Goal: Transaction & Acquisition: Purchase product/service

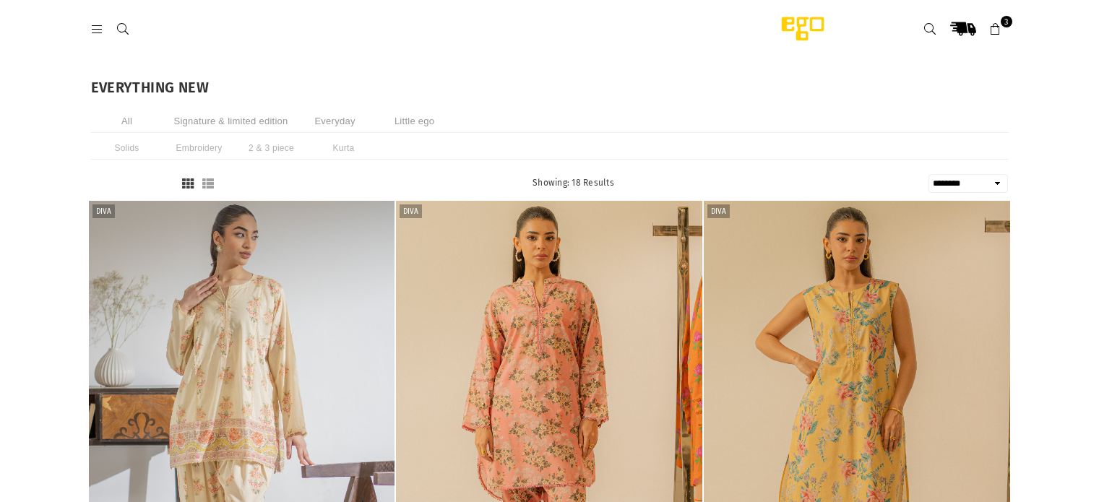
select select "******"
click at [95, 27] on icon at bounding box center [97, 29] width 13 height 13
click at [267, 143] on li "2 & 3 piece" at bounding box center [271, 148] width 72 height 23
click at [100, 30] on icon at bounding box center [97, 29] width 13 height 13
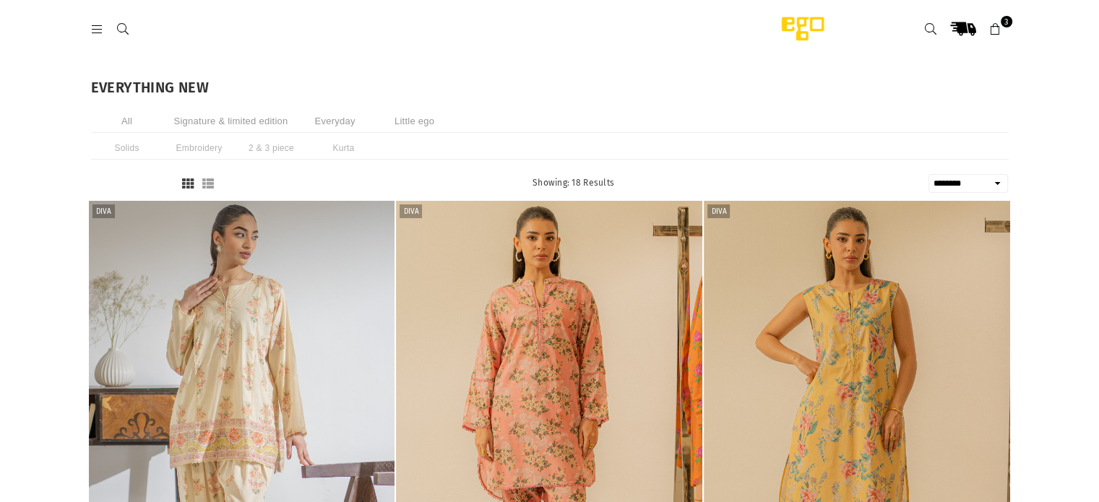
click at [128, 27] on icon at bounding box center [123, 29] width 13 height 13
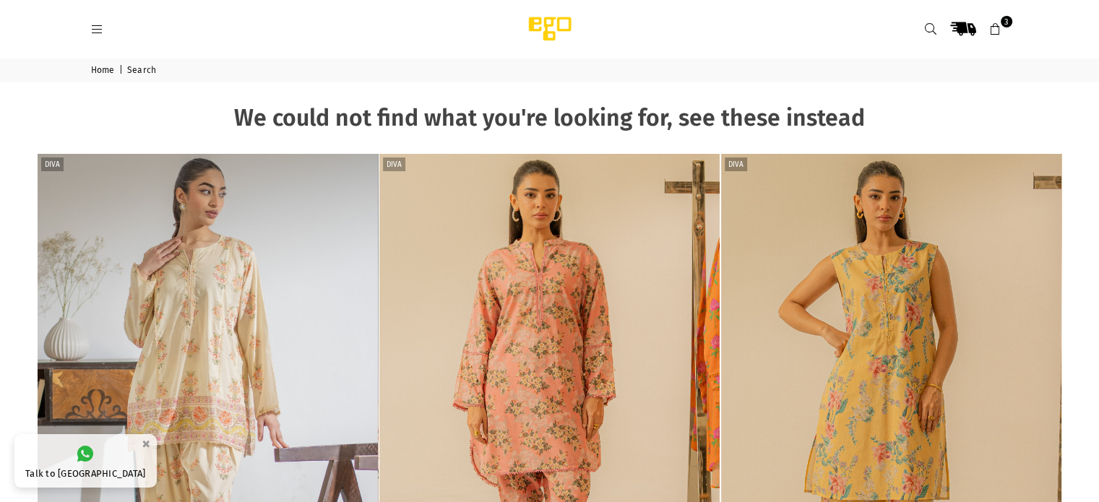
click at [98, 28] on icon at bounding box center [97, 29] width 13 height 13
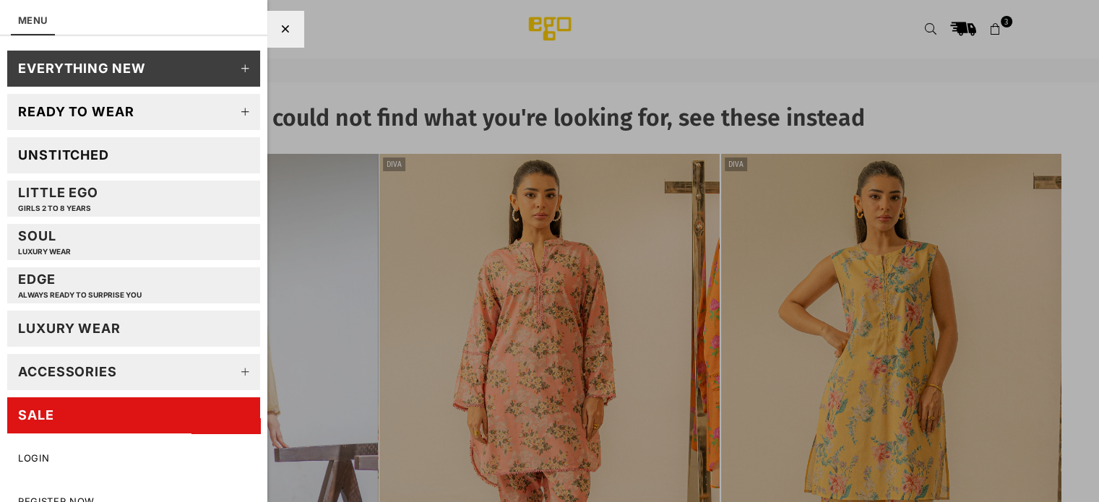
click at [151, 428] on link "SALE" at bounding box center [133, 415] width 253 height 36
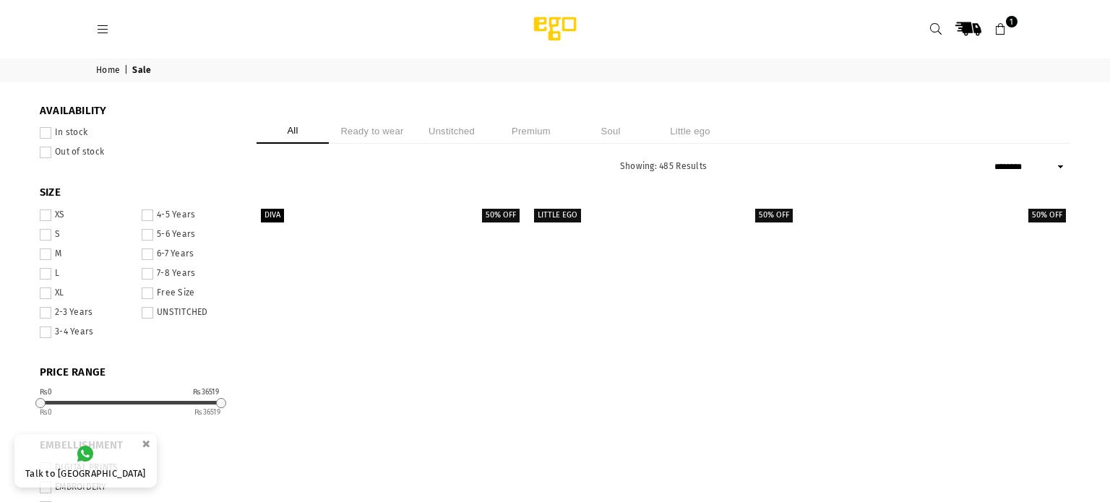
select select "******"
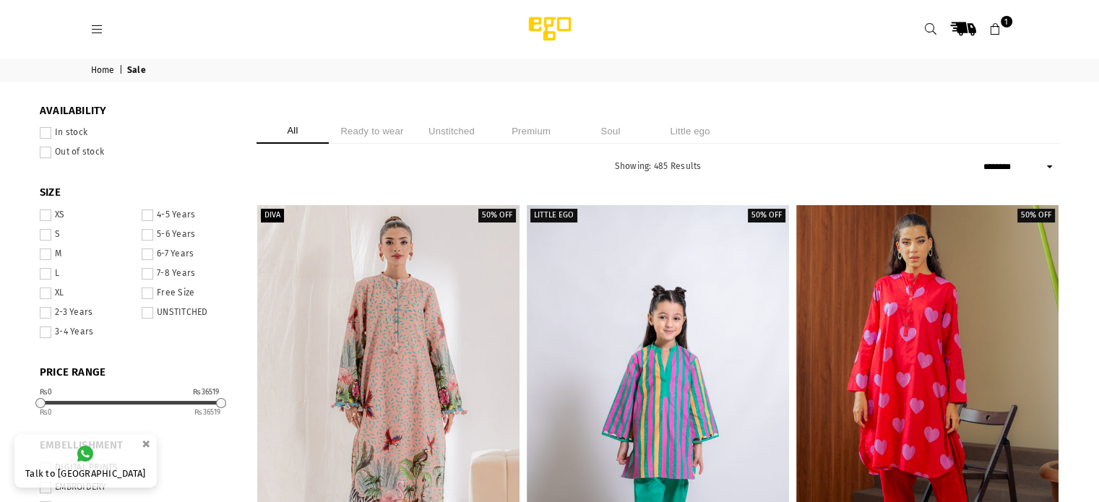
click at [457, 129] on li "Unstitched" at bounding box center [451, 130] width 72 height 25
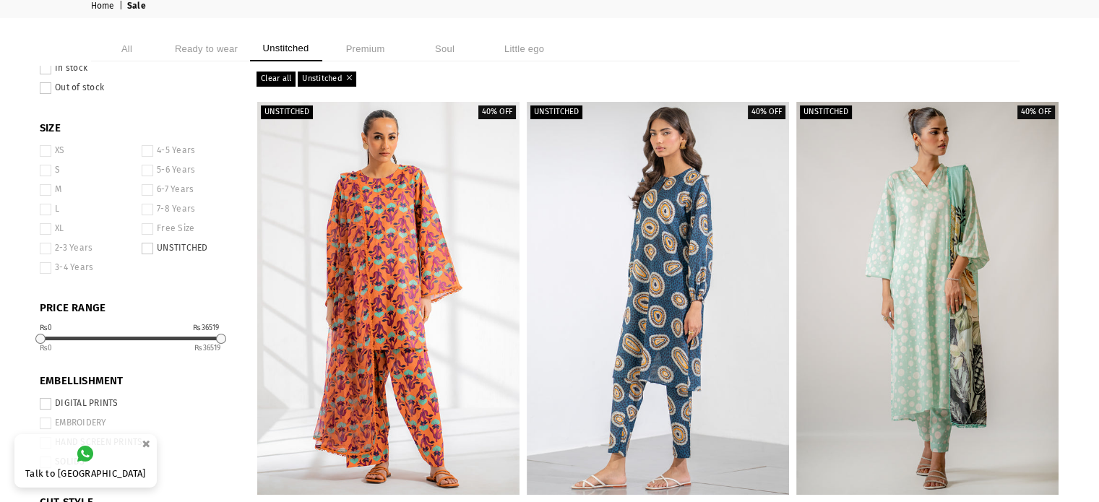
scroll to position [95, 0]
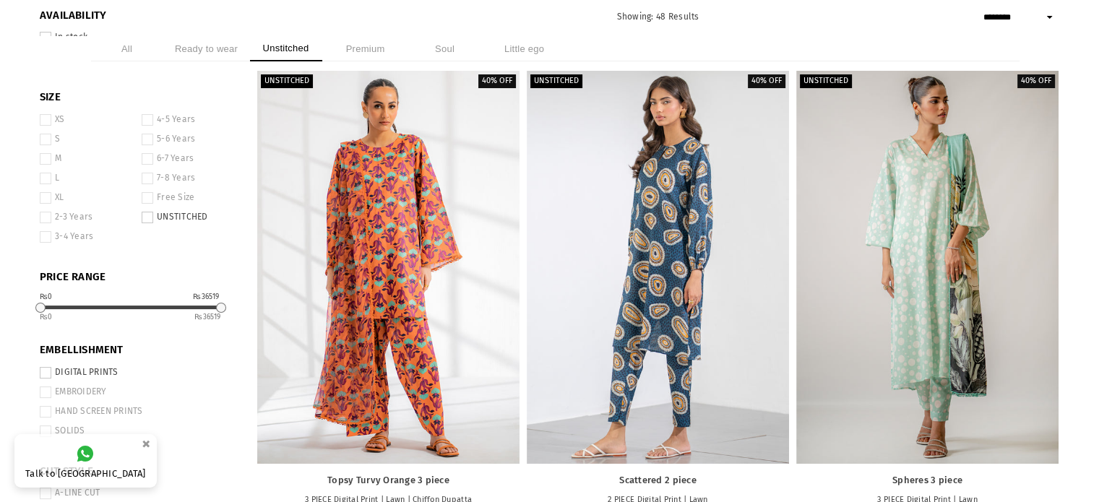
click at [368, 50] on li "Premium" at bounding box center [365, 48] width 72 height 25
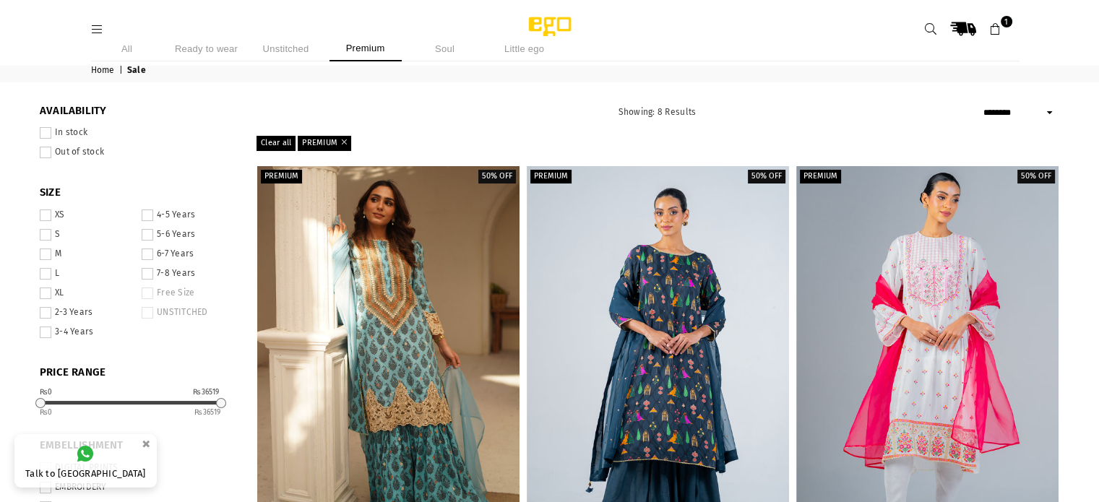
click at [277, 48] on li "Unstitched" at bounding box center [286, 48] width 72 height 25
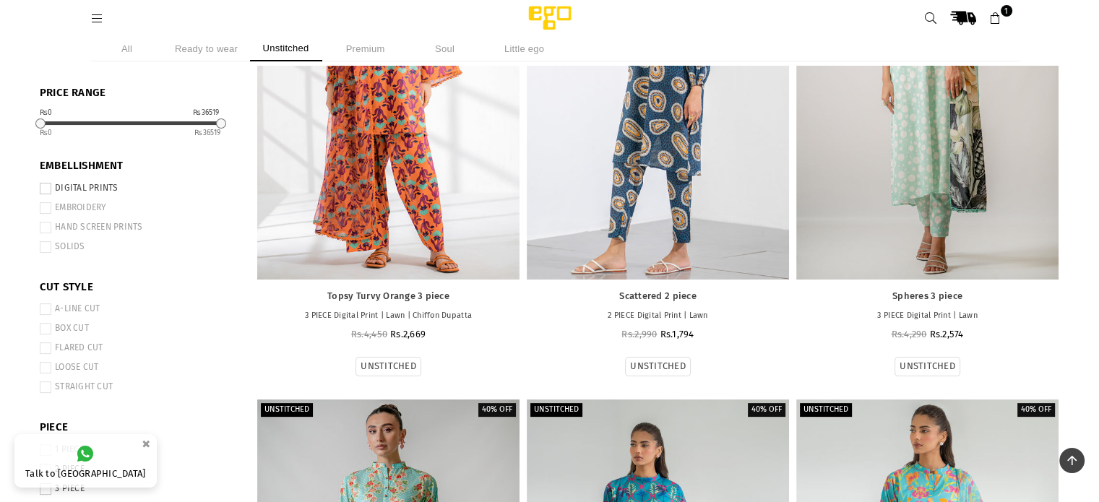
scroll to position [215, 0]
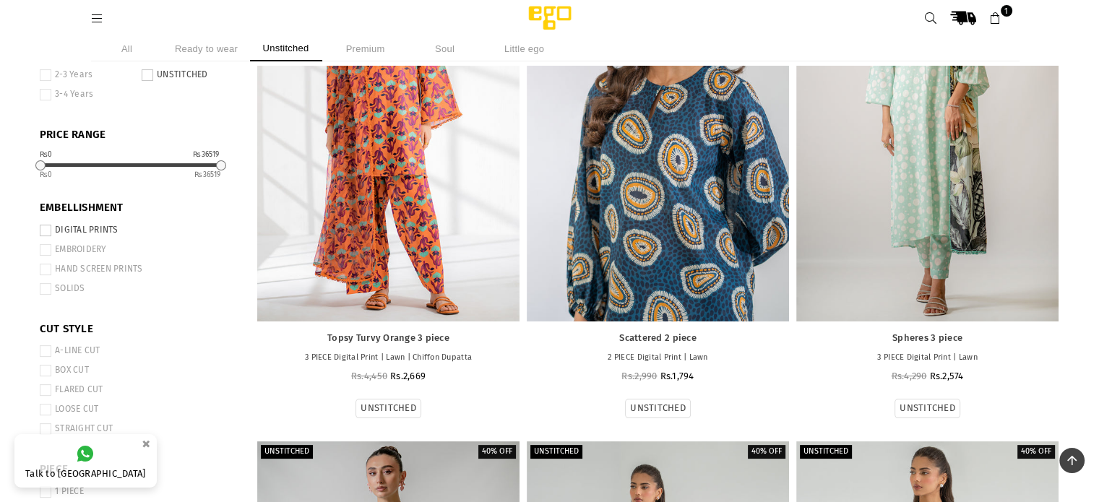
click at [659, 137] on div at bounding box center [658, 124] width 262 height 393
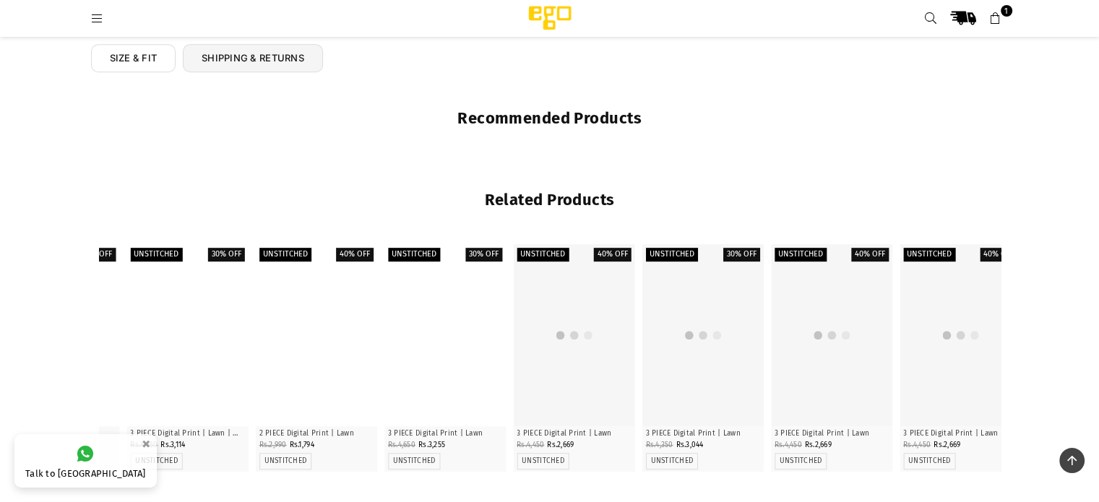
scroll to position [725, 0]
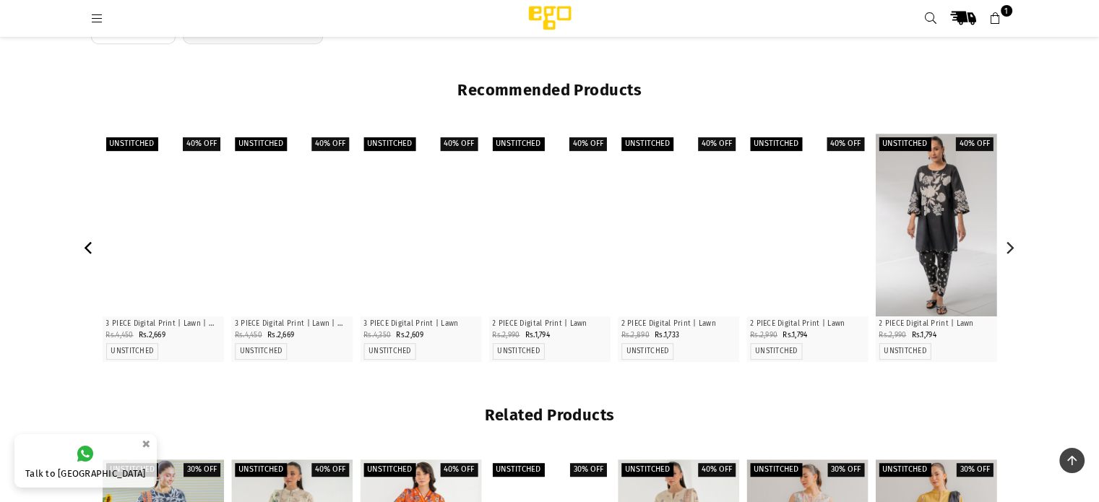
click at [90, 248] on icon "Previous" at bounding box center [89, 247] width 13 height 13
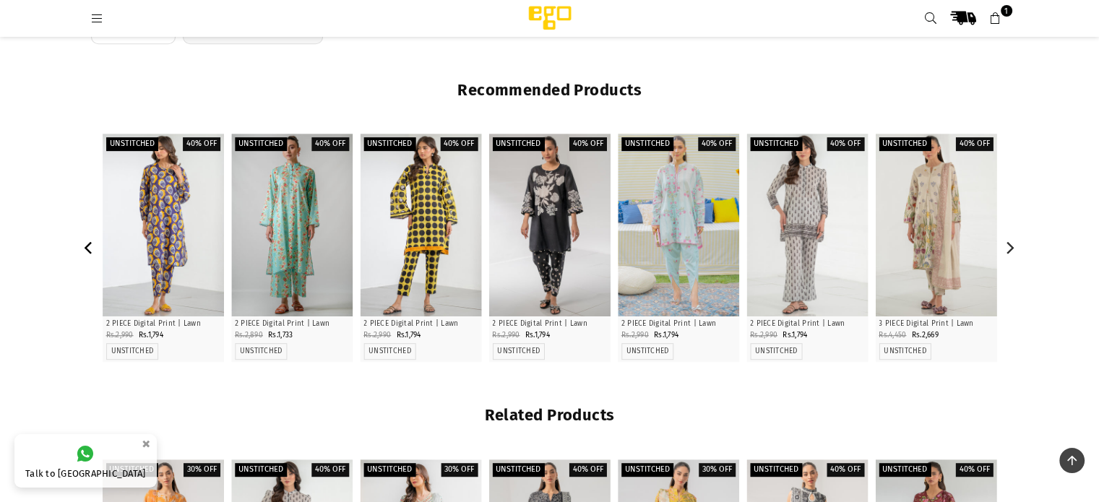
click at [90, 248] on icon "Previous" at bounding box center [89, 247] width 13 height 13
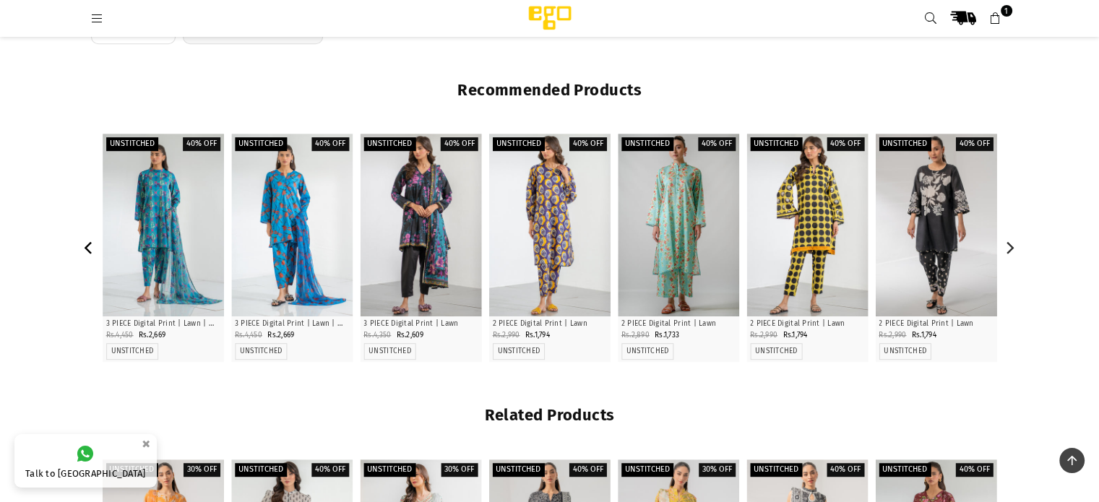
click at [90, 248] on icon "Previous" at bounding box center [89, 247] width 13 height 13
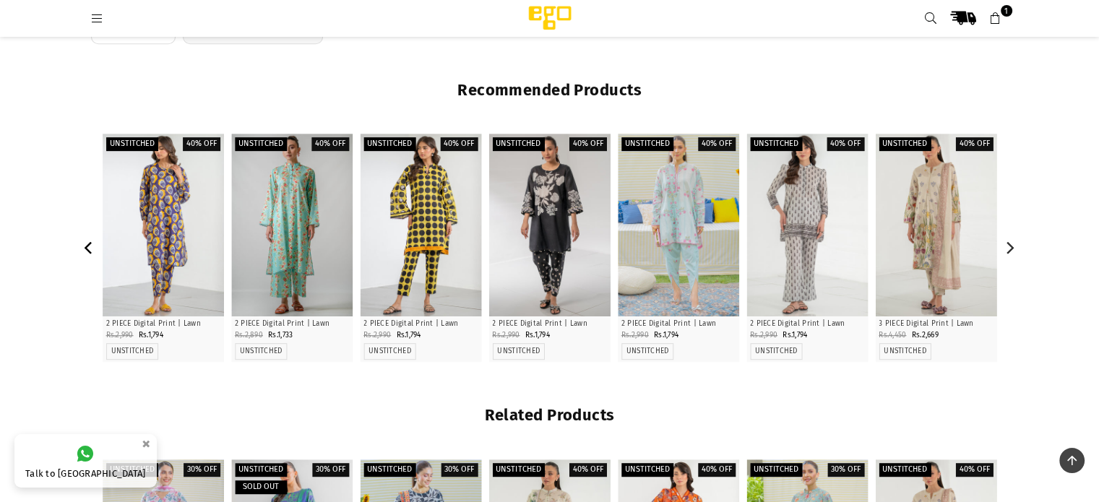
click at [90, 248] on icon "Previous" at bounding box center [89, 247] width 13 height 13
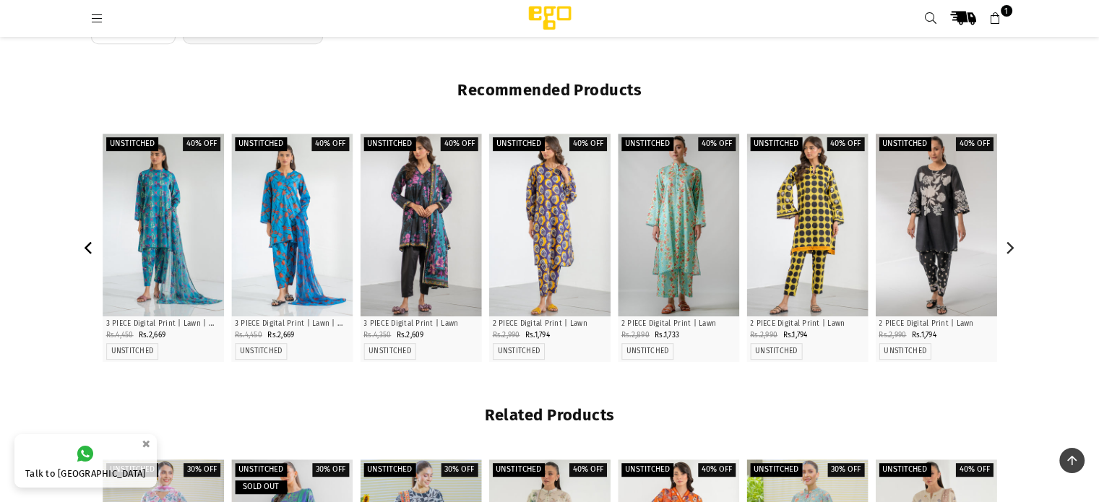
click at [90, 248] on icon "Previous" at bounding box center [89, 247] width 13 height 13
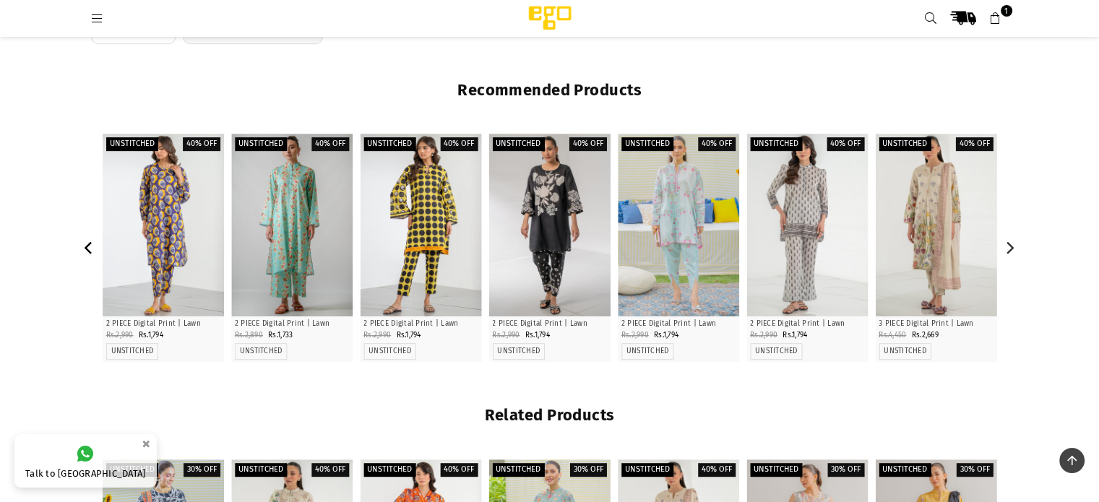
click at [90, 248] on icon "Previous" at bounding box center [89, 247] width 13 height 13
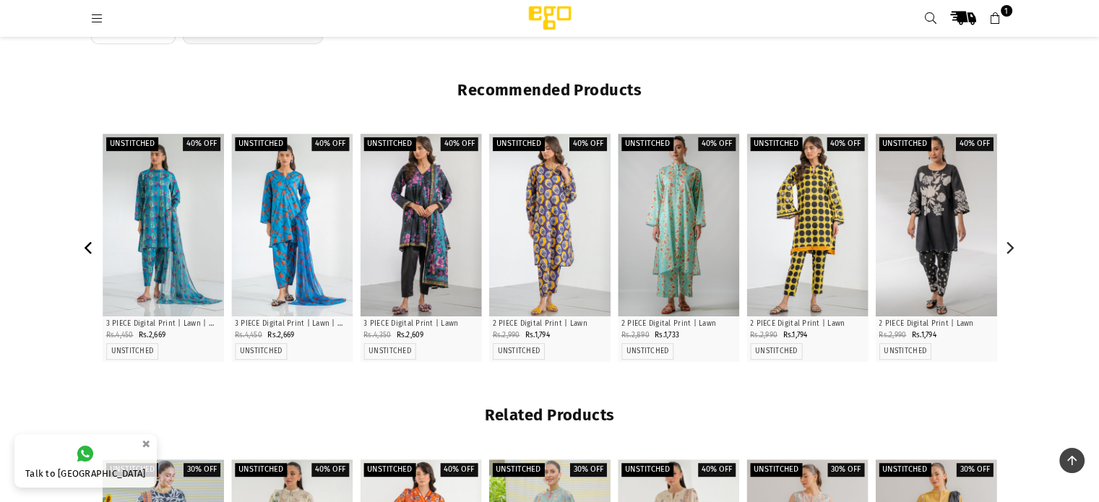
click at [90, 248] on icon "Previous" at bounding box center [89, 247] width 13 height 13
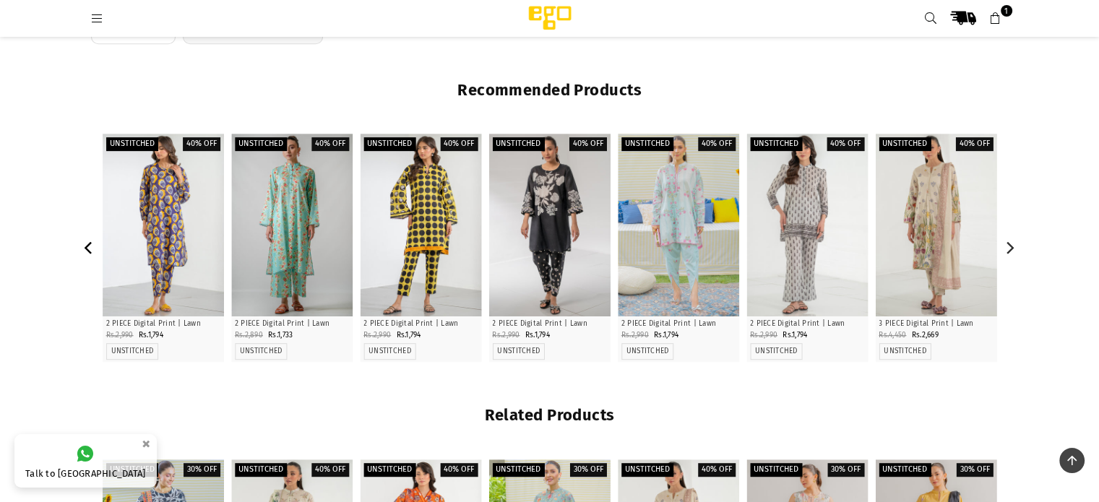
click at [90, 248] on icon "Previous" at bounding box center [89, 247] width 13 height 13
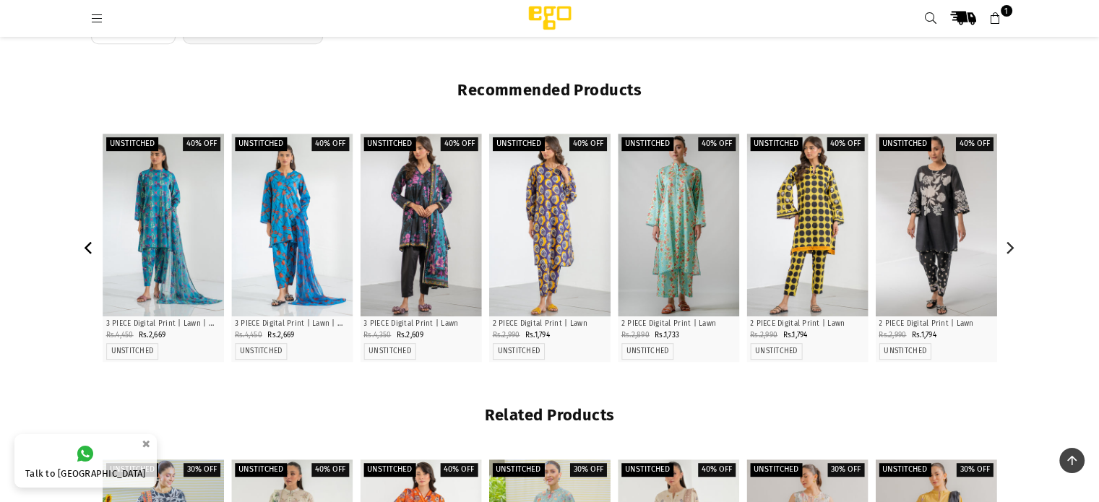
click at [90, 248] on icon "Previous" at bounding box center [89, 247] width 13 height 13
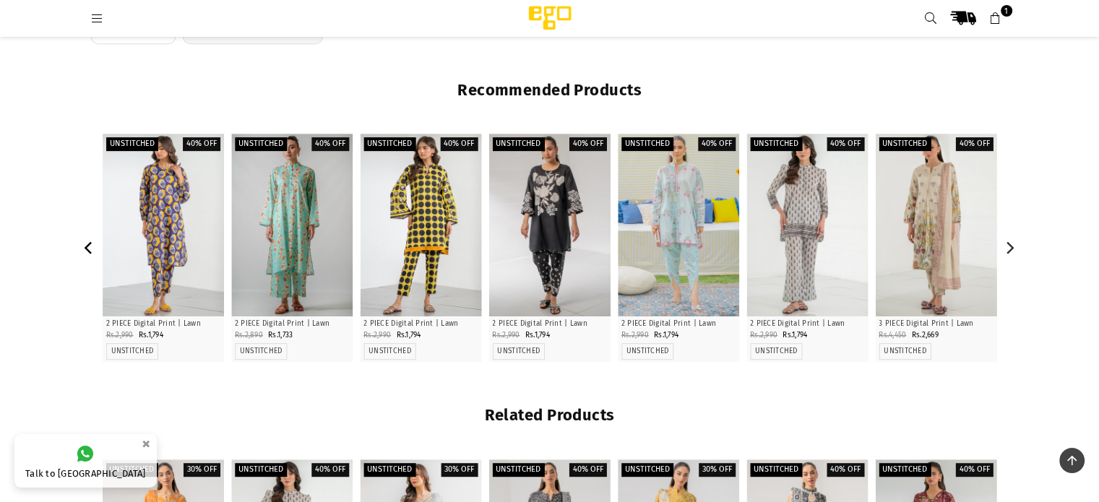
click at [90, 248] on icon "Previous" at bounding box center [89, 247] width 13 height 13
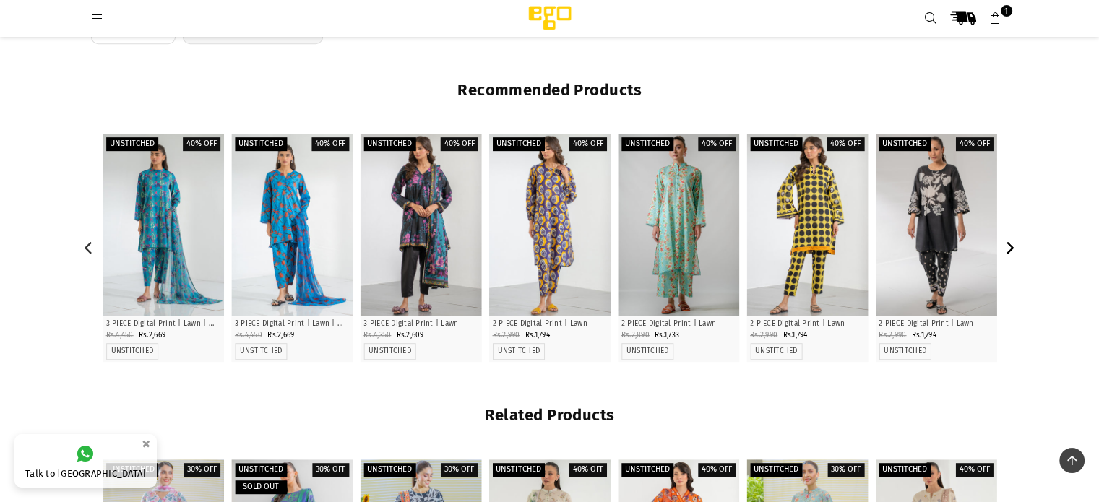
click at [1001, 247] on button "Next" at bounding box center [1009, 247] width 25 height 25
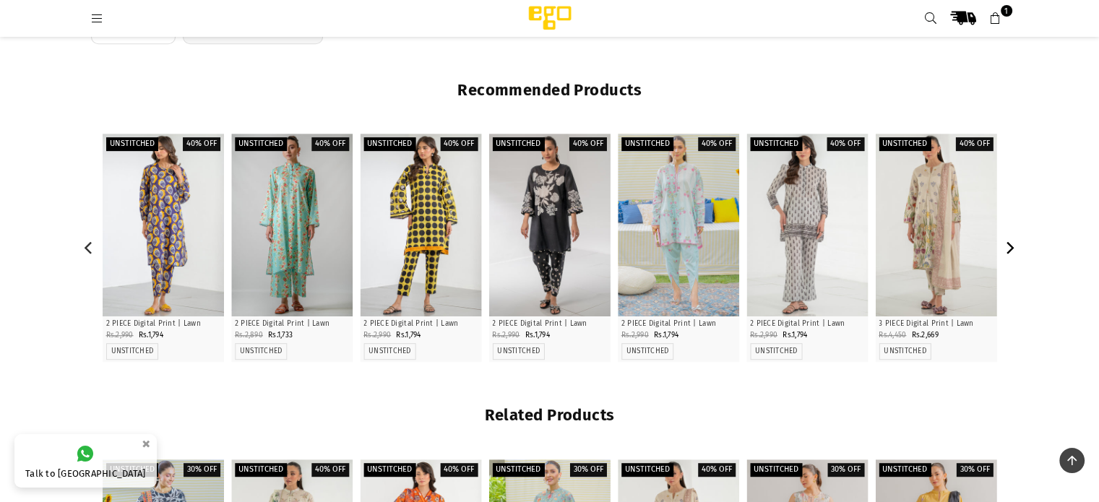
click at [1001, 247] on button "Next" at bounding box center [1009, 247] width 25 height 25
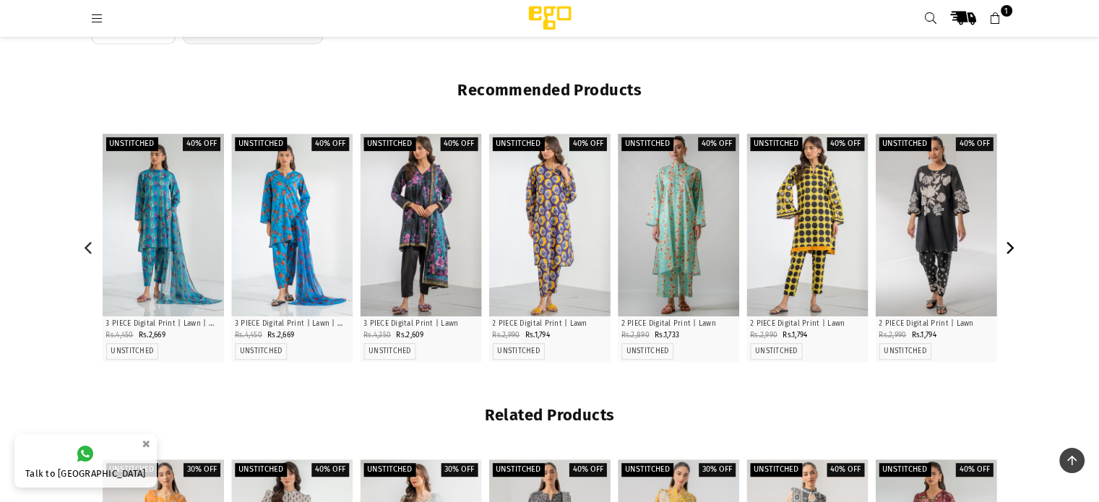
click at [1001, 247] on button "Next" at bounding box center [1009, 247] width 25 height 25
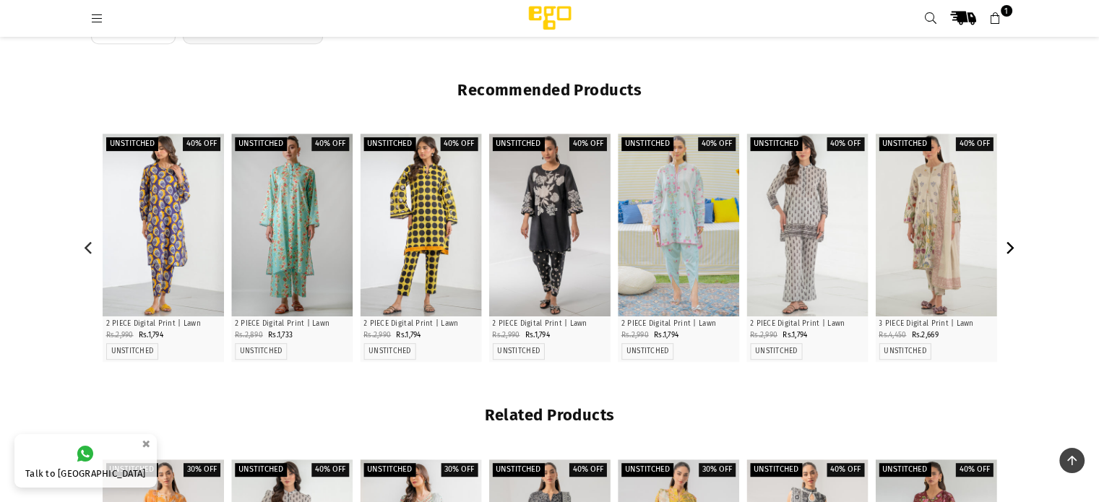
click at [1001, 247] on button "Next" at bounding box center [1009, 247] width 25 height 25
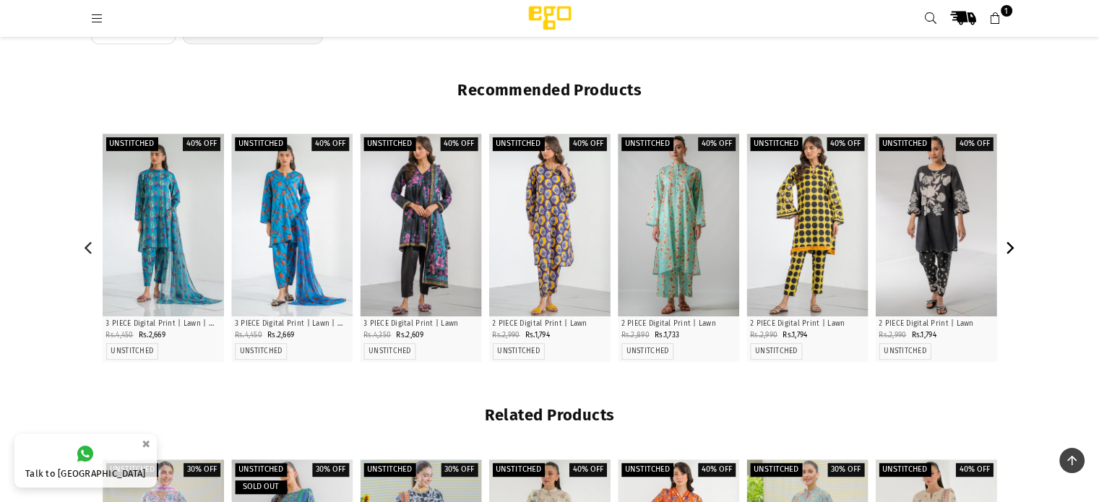
click at [1001, 247] on button "Next" at bounding box center [1009, 247] width 25 height 25
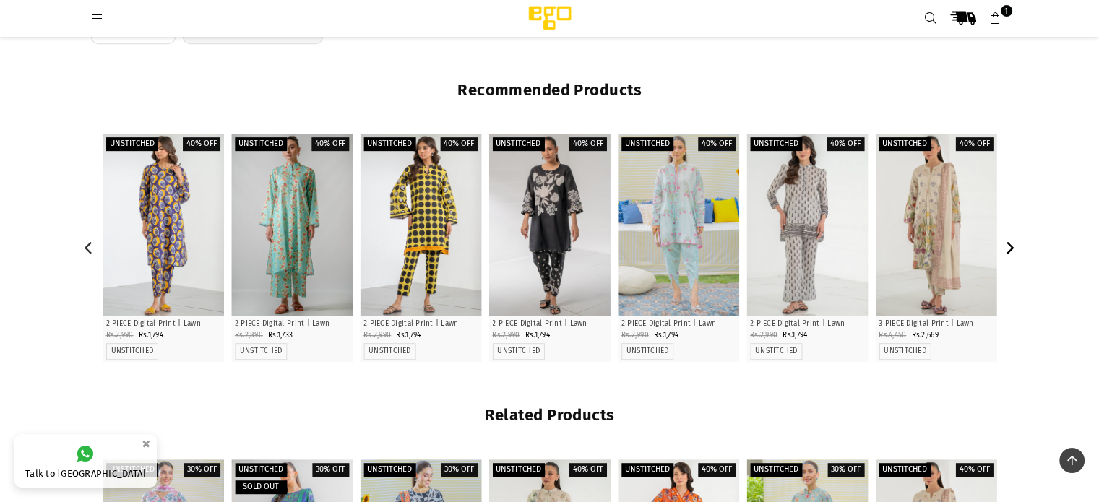
click at [1001, 247] on button "Next" at bounding box center [1009, 247] width 25 height 25
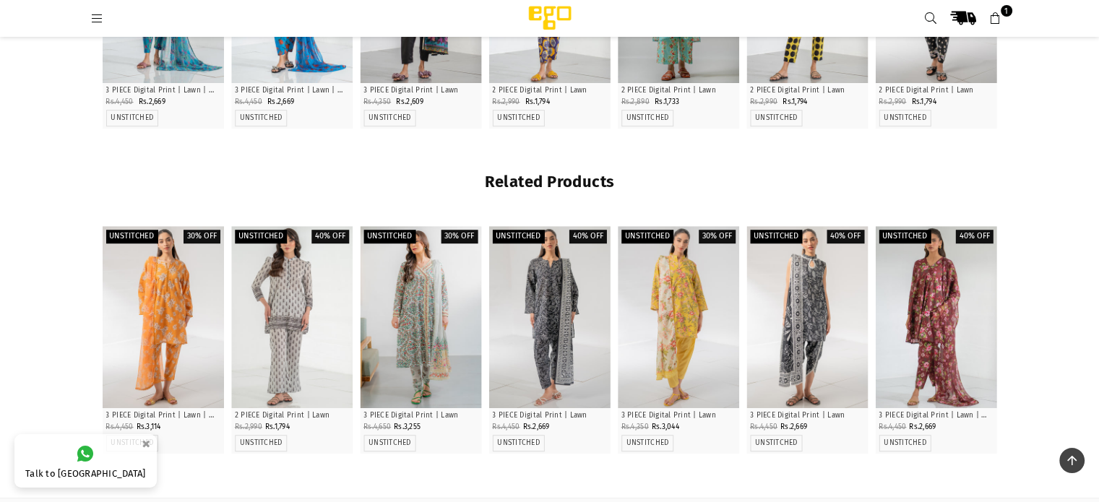
scroll to position [956, 0]
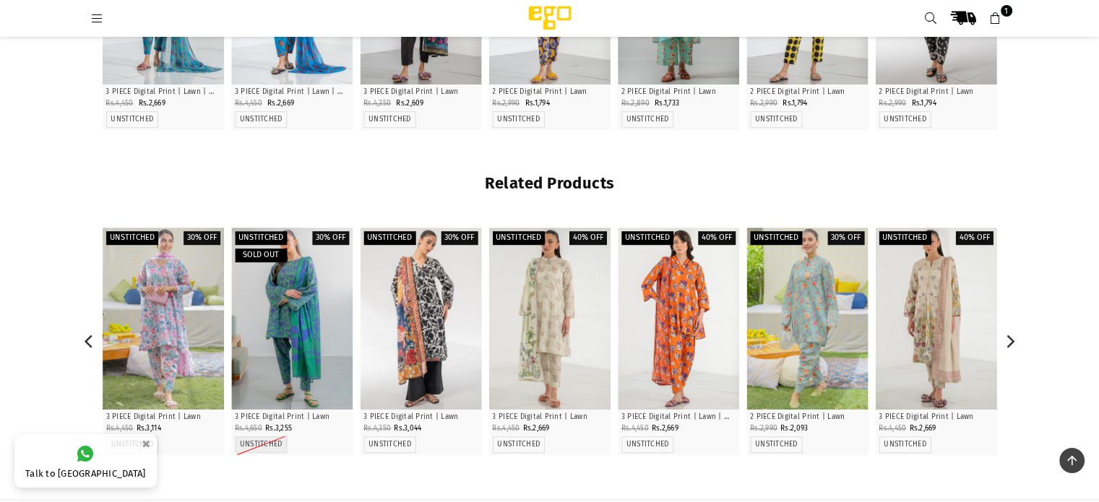
click at [459, 320] on div at bounding box center [420, 319] width 121 height 182
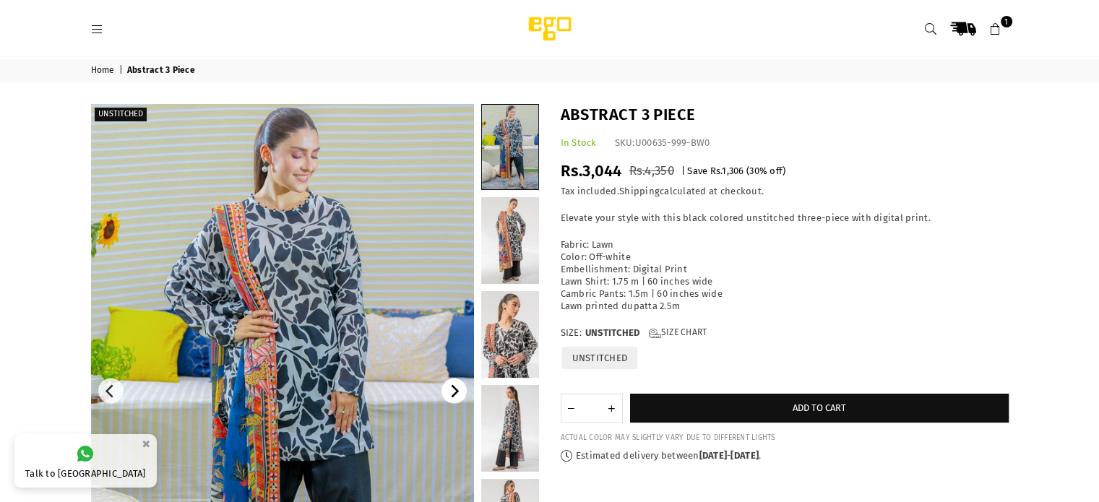
click at [457, 393] on icon "Next" at bounding box center [453, 391] width 13 height 13
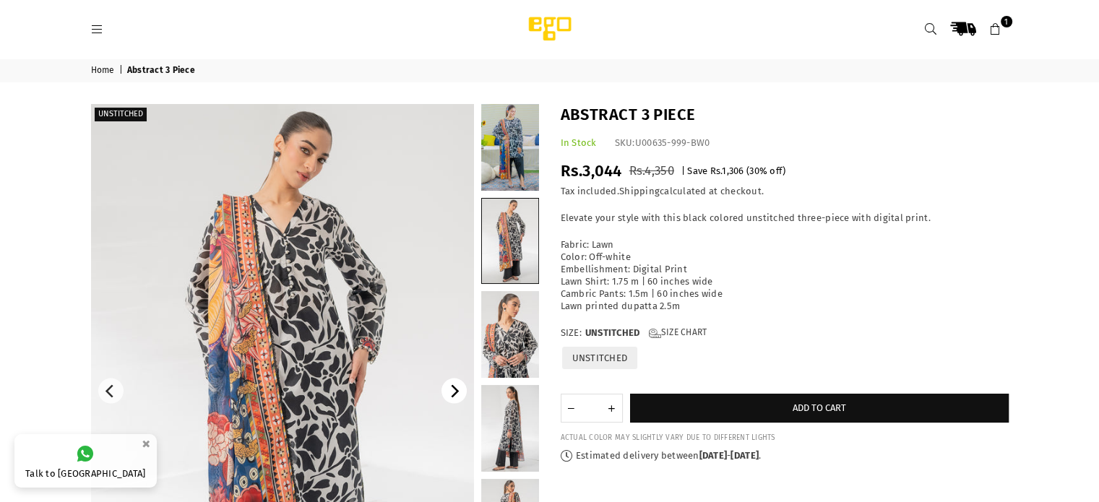
click at [457, 393] on icon "Next" at bounding box center [453, 391] width 13 height 13
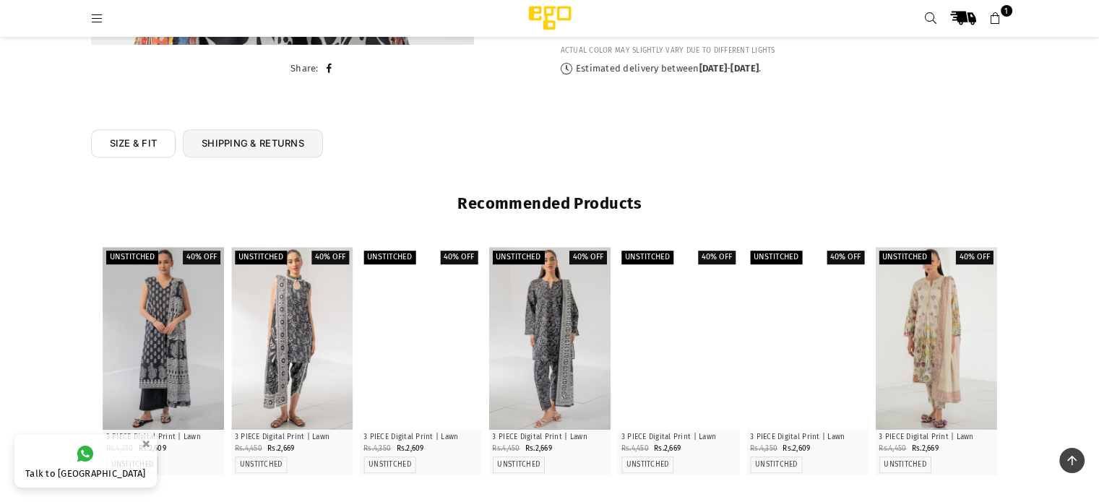
scroll to position [615, 0]
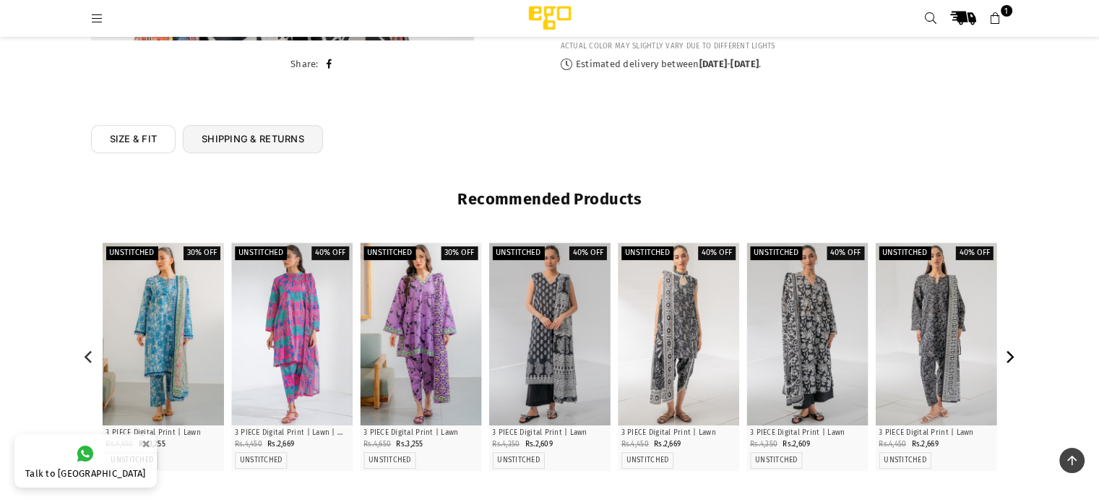
click at [1011, 351] on icon "Next" at bounding box center [1009, 356] width 13 height 13
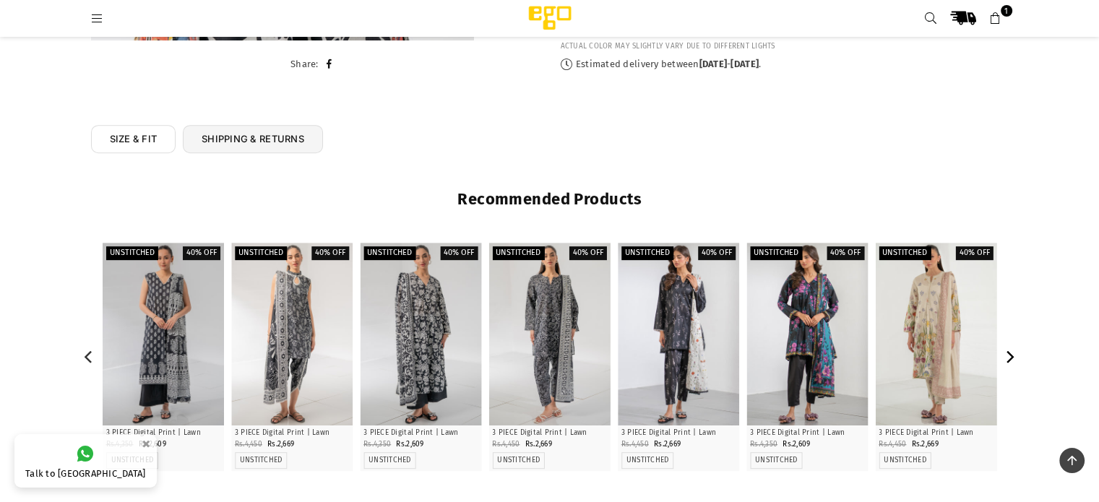
click at [1011, 351] on icon "Next" at bounding box center [1009, 356] width 13 height 13
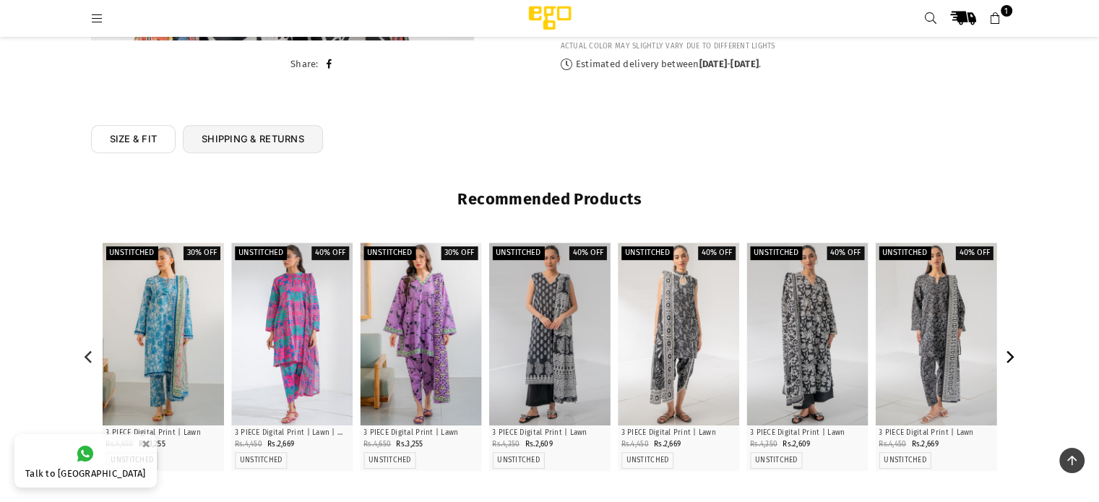
click at [1011, 351] on icon "Next" at bounding box center [1009, 356] width 13 height 13
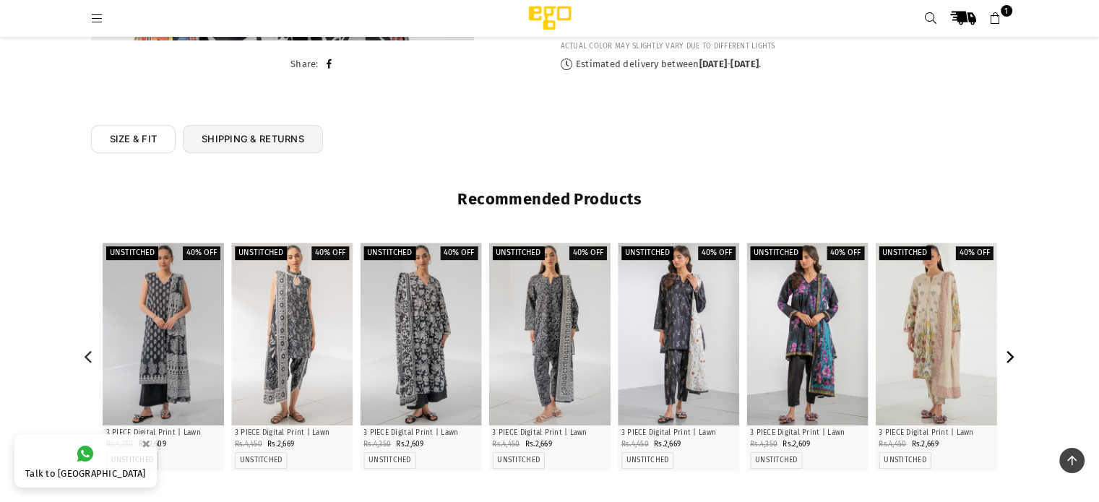
click at [1011, 351] on icon "Next" at bounding box center [1009, 356] width 13 height 13
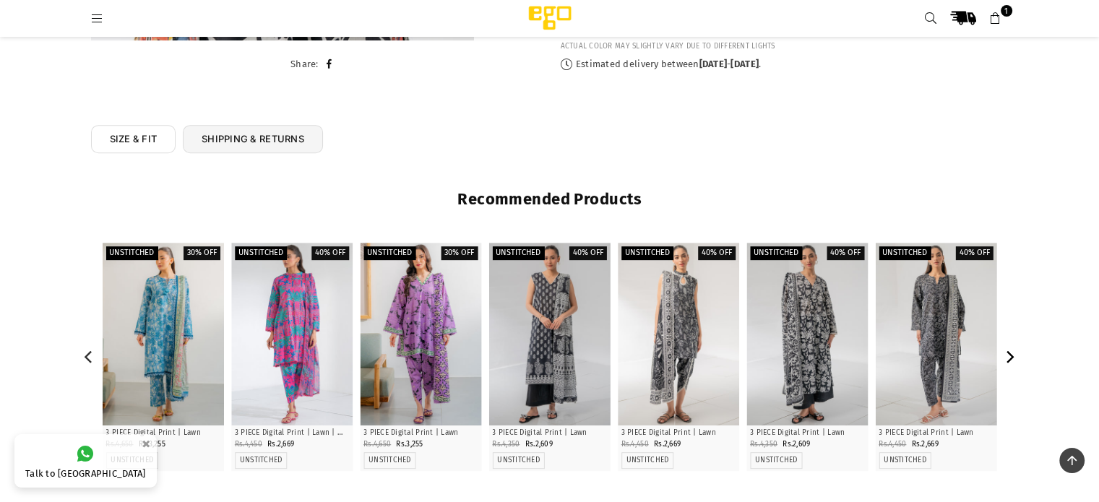
click at [1011, 351] on icon "Next" at bounding box center [1009, 356] width 13 height 13
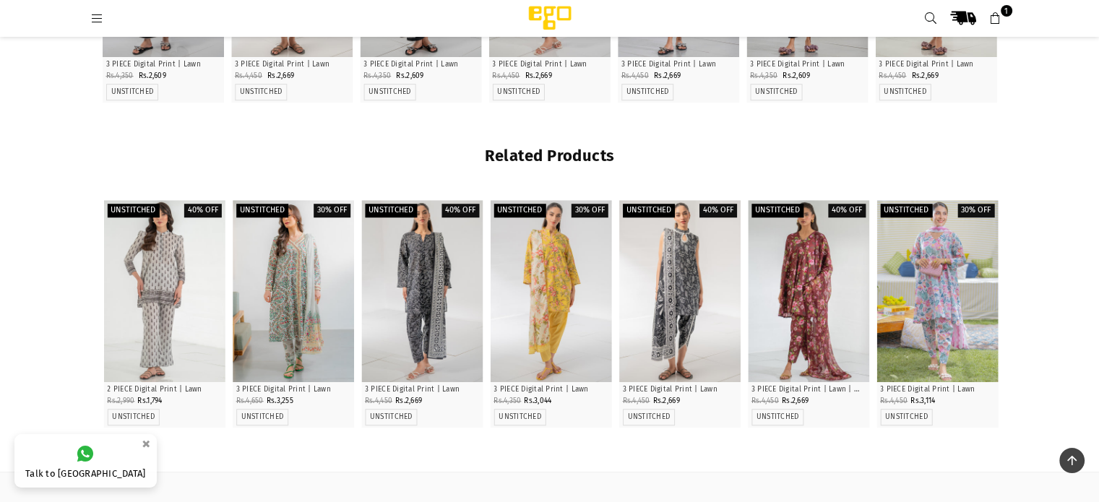
scroll to position [988, 0]
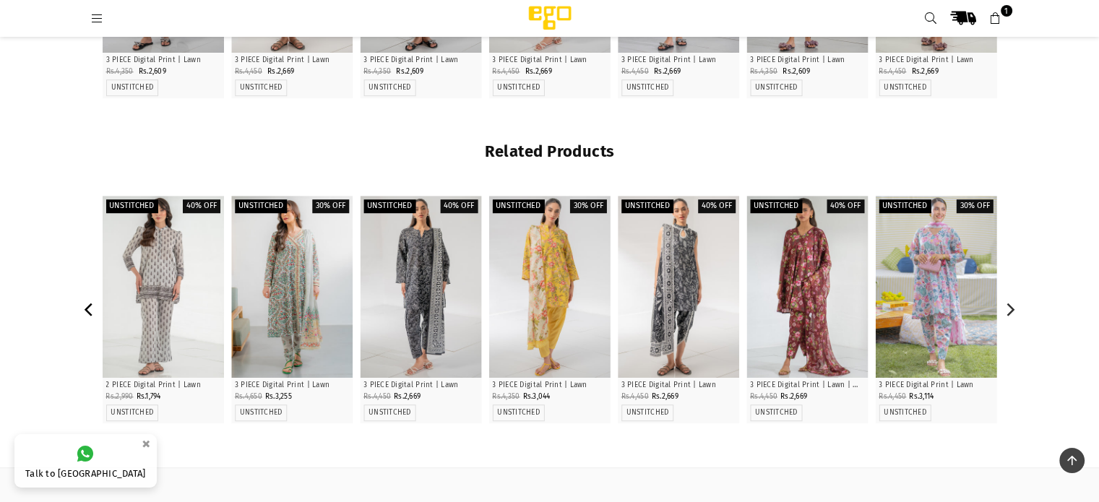
click at [86, 308] on icon "Previous" at bounding box center [89, 309] width 8 height 13
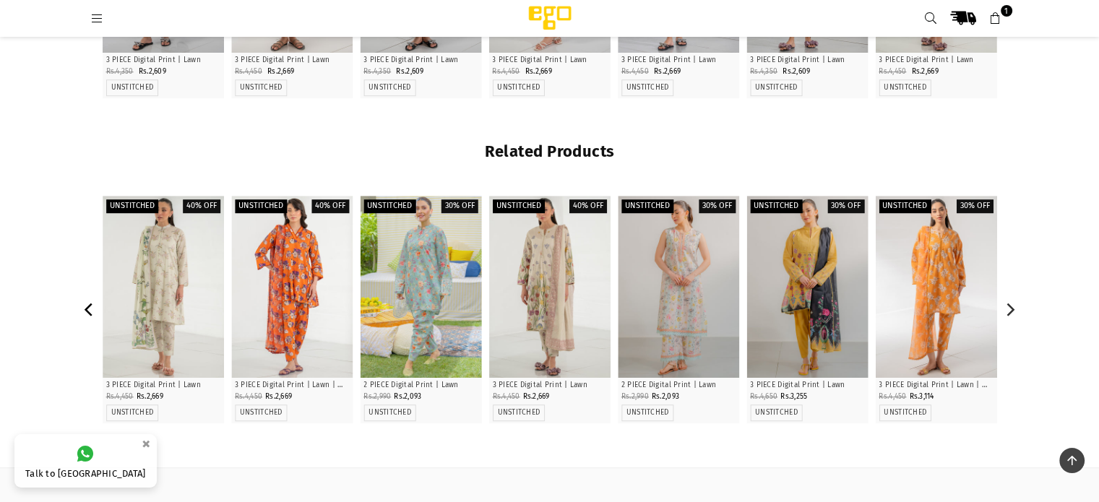
click at [86, 308] on icon "Previous" at bounding box center [89, 309] width 8 height 13
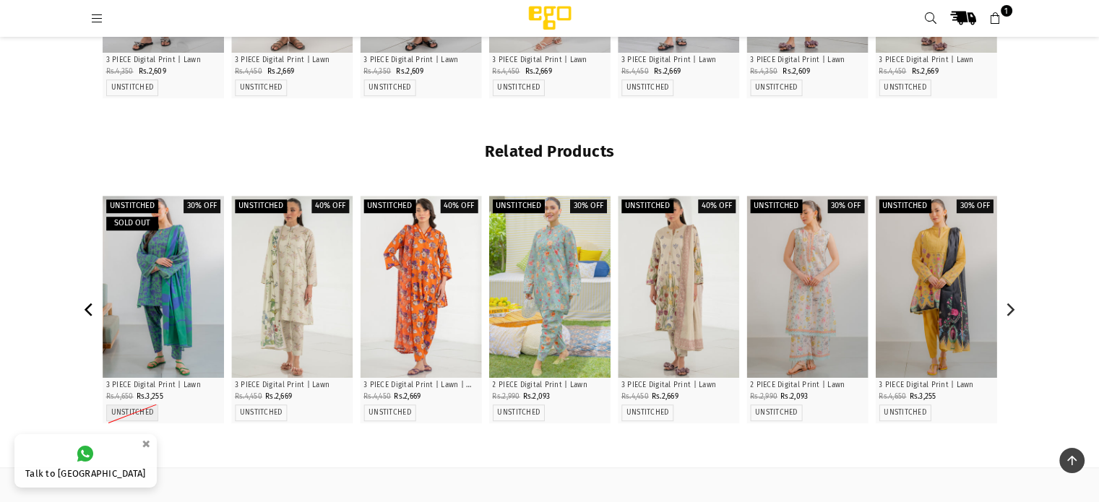
click at [86, 308] on icon "Previous" at bounding box center [89, 309] width 8 height 13
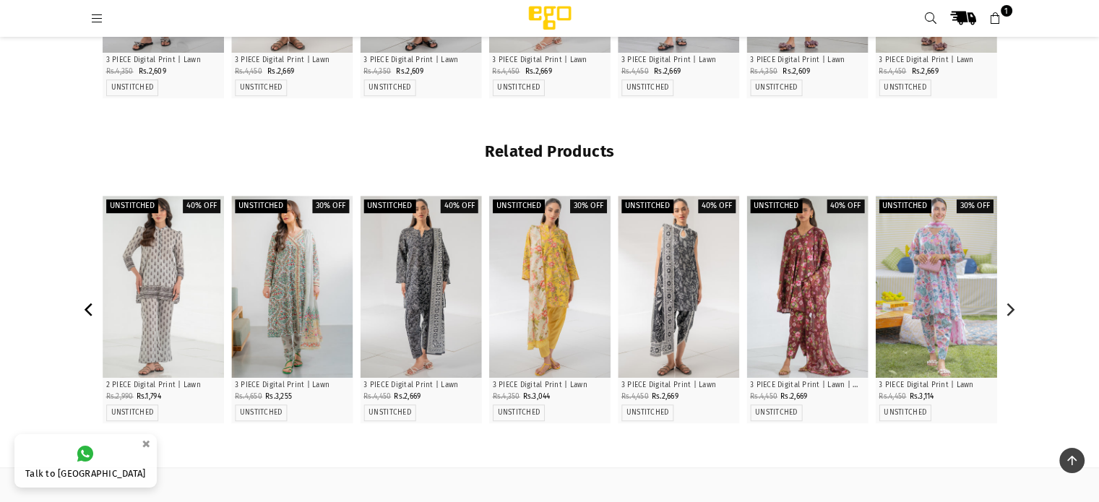
click at [86, 308] on icon "Previous" at bounding box center [89, 309] width 8 height 13
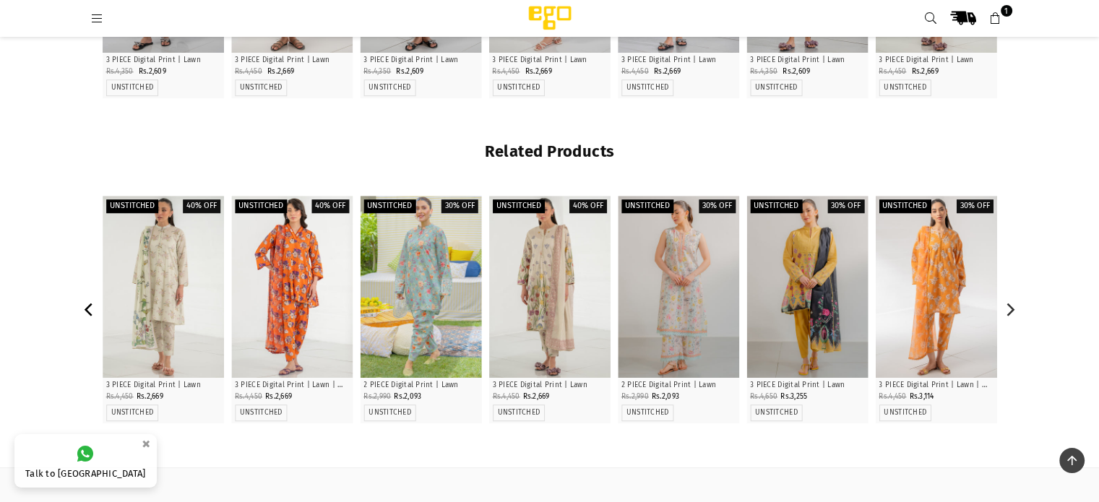
click at [86, 308] on icon "Previous" at bounding box center [89, 309] width 8 height 13
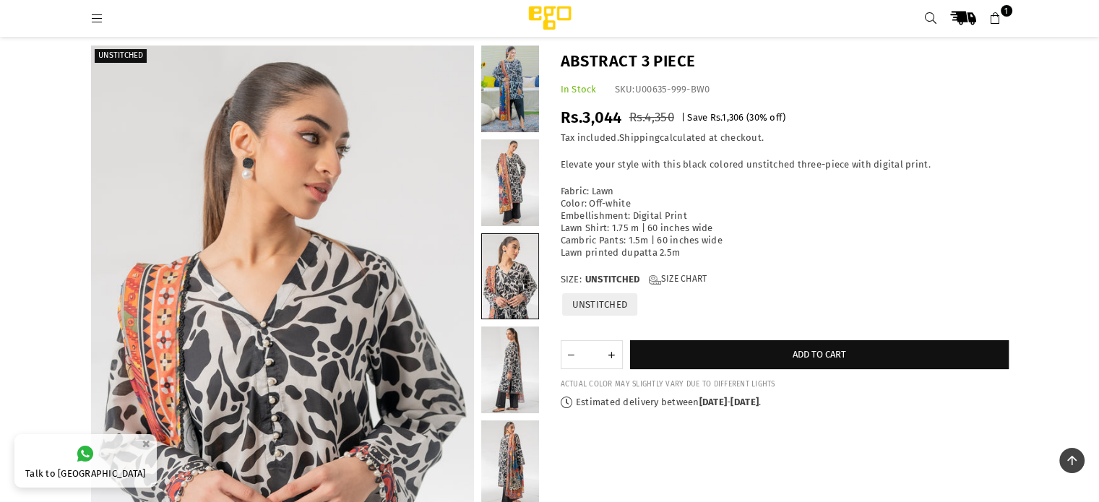
scroll to position [0, 0]
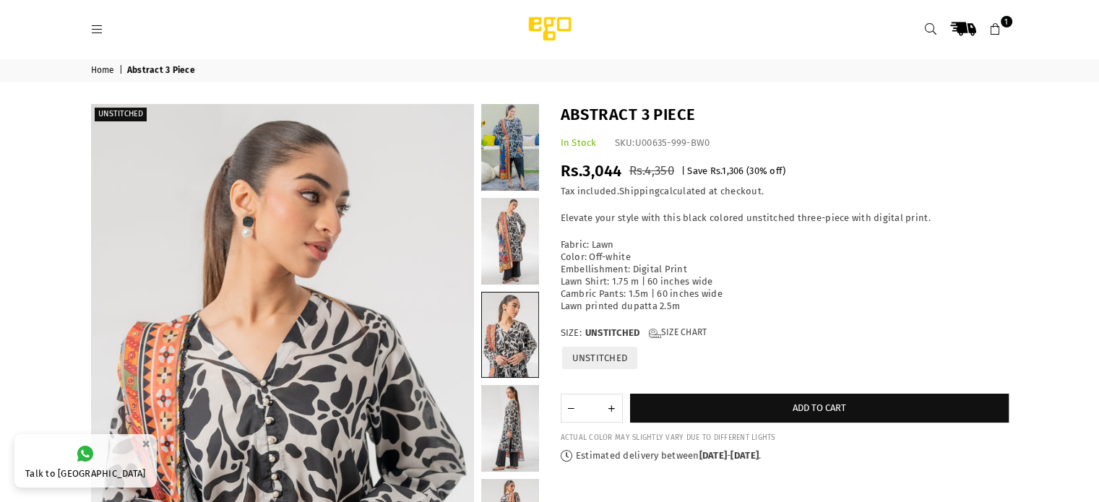
click at [97, 28] on icon at bounding box center [97, 29] width 13 height 13
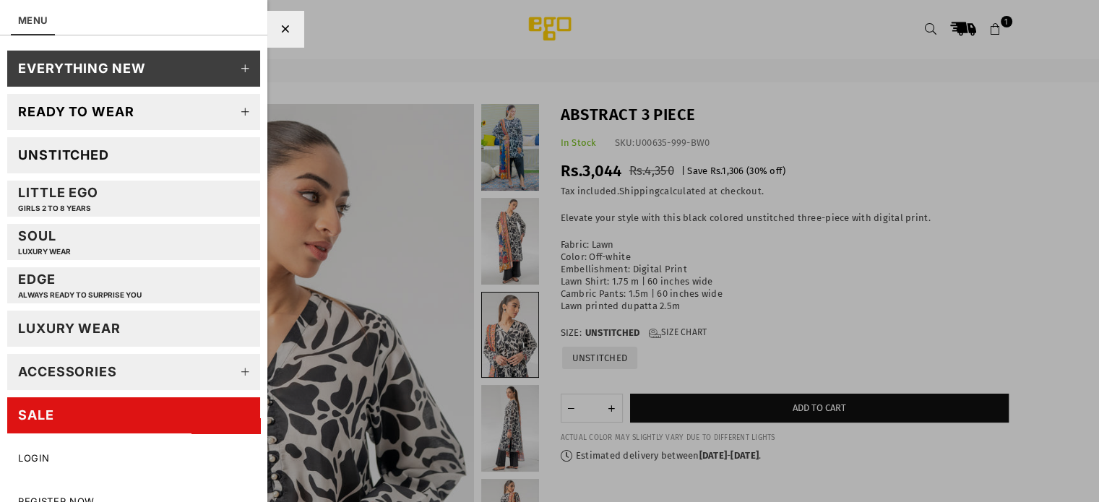
click at [235, 109] on icon at bounding box center [245, 112] width 29 height 29
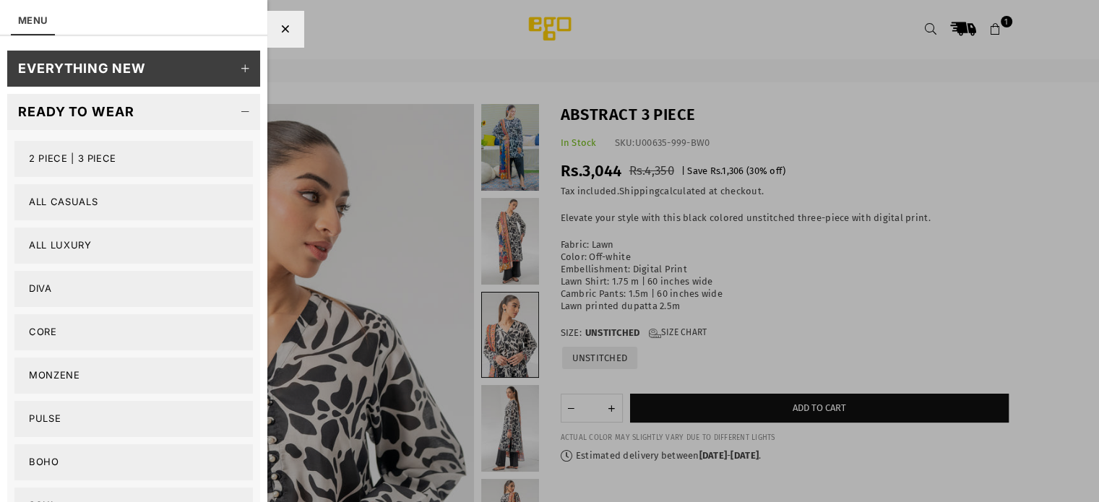
click at [74, 160] on link "2 PIECE | 3 PIECE" at bounding box center [133, 159] width 238 height 36
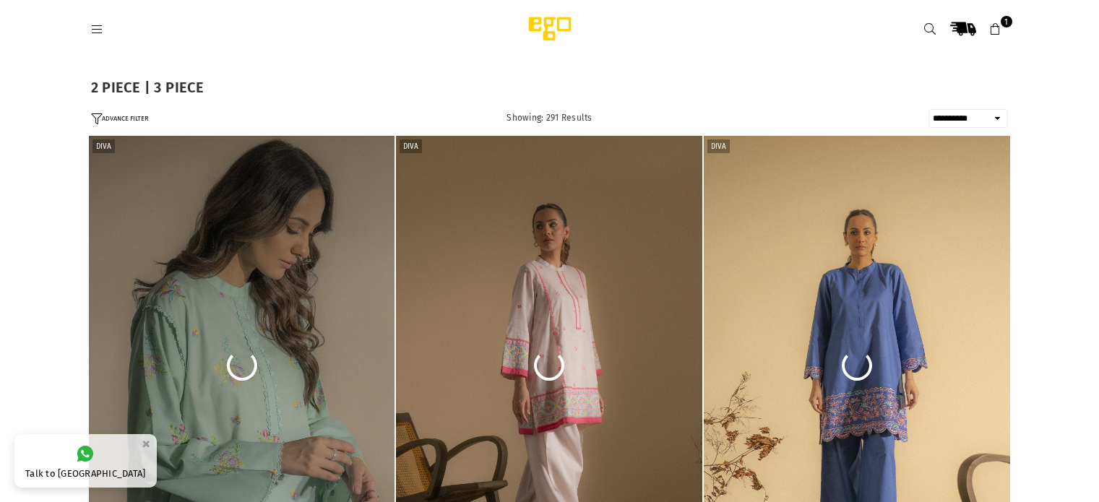
select select "**********"
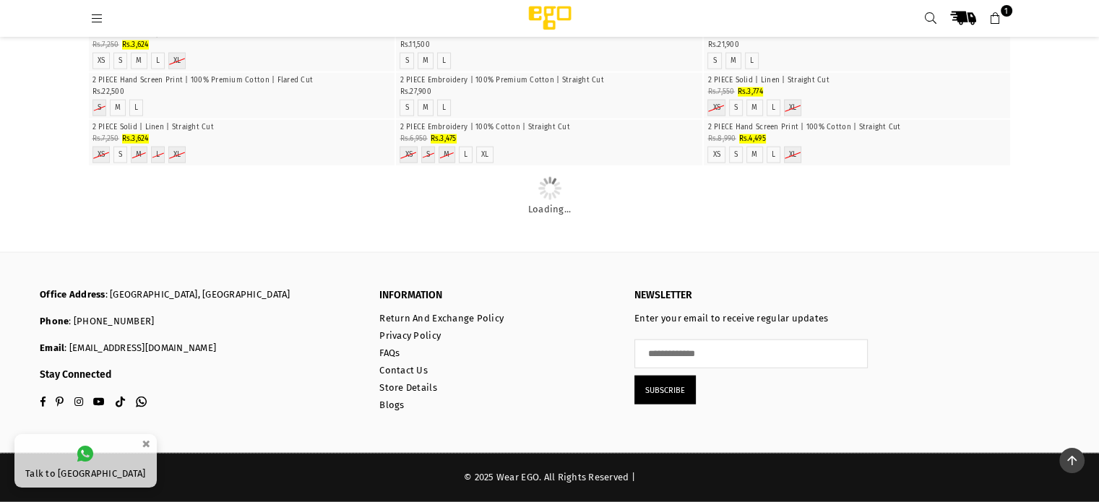
scroll to position [16035, 0]
